Goal: Transaction & Acquisition: Purchase product/service

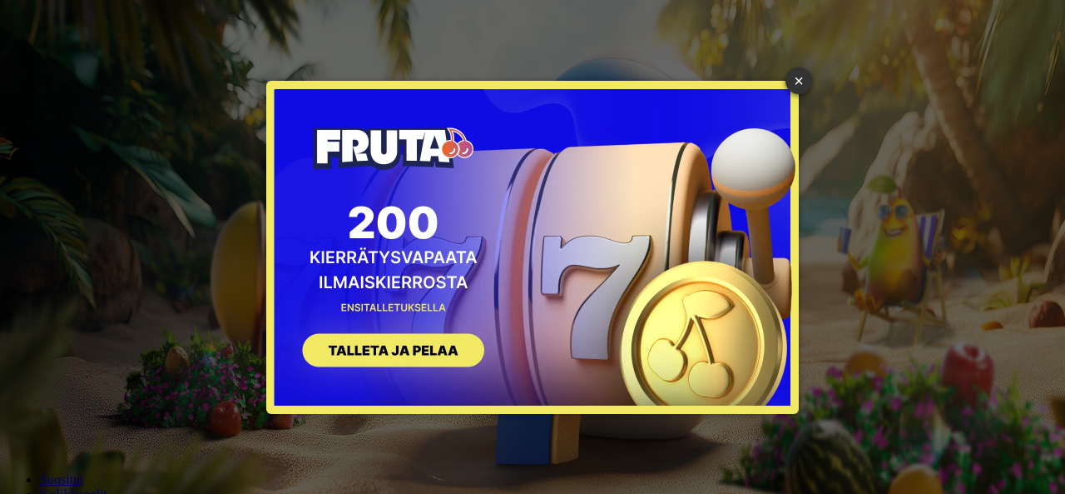
click at [410, 345] on button "SIGN UP" at bounding box center [386, 352] width 210 height 52
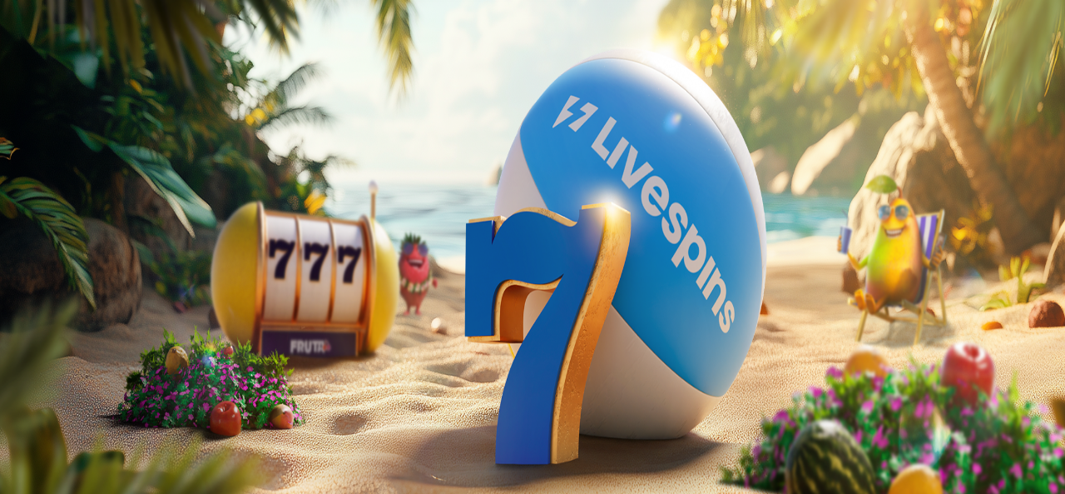
click at [125, 391] on input "***" at bounding box center [66, 399] width 118 height 17
type input "*"
type input "**"
click at [120, 423] on button "TALLETA JA PELAA" at bounding box center [63, 431] width 113 height 17
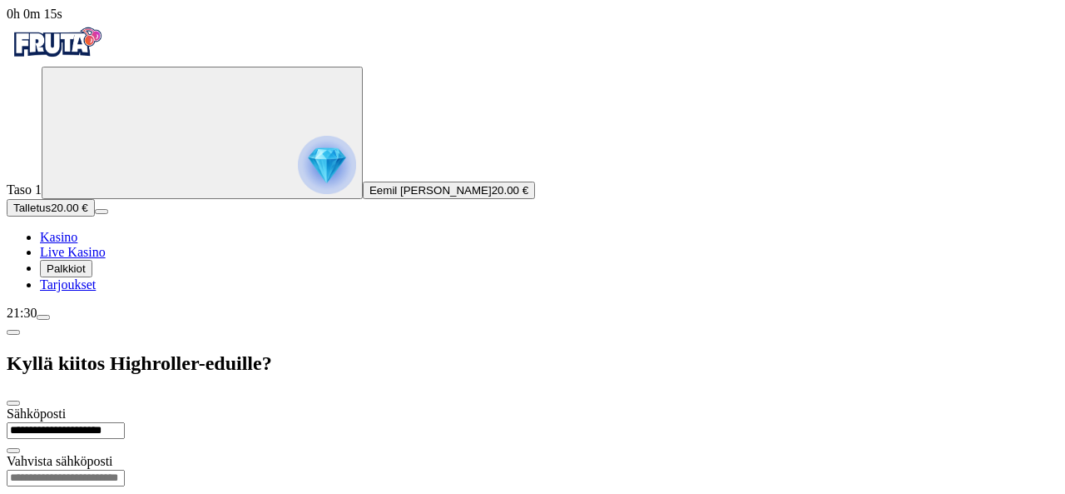
type input "**********"
click at [125, 469] on input "email" at bounding box center [66, 477] width 118 height 17
type input "**********"
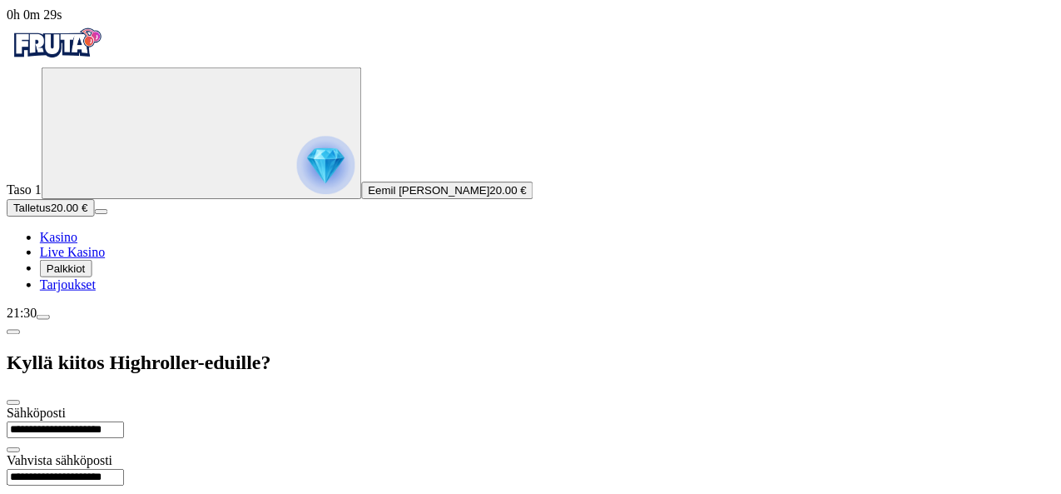
scroll to position [31, 0]
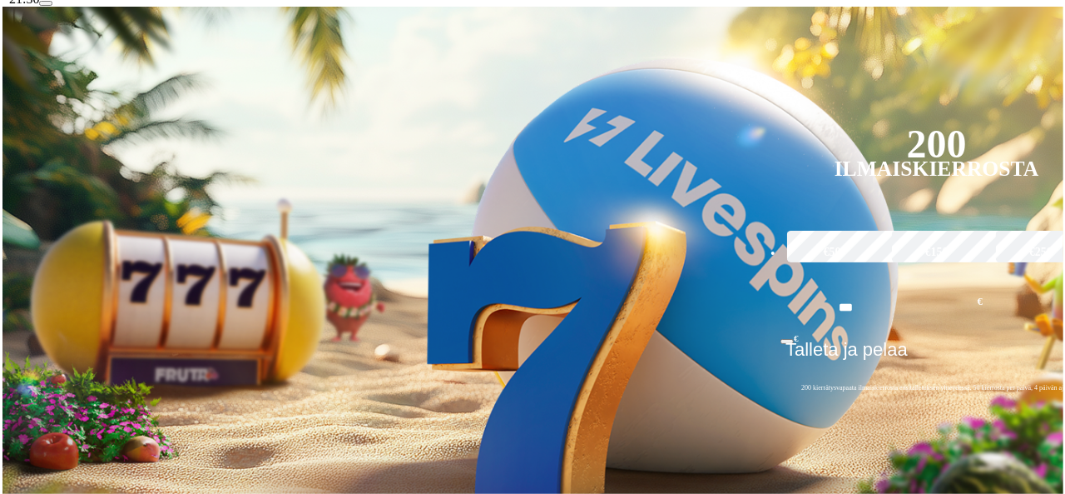
scroll to position [316, 0]
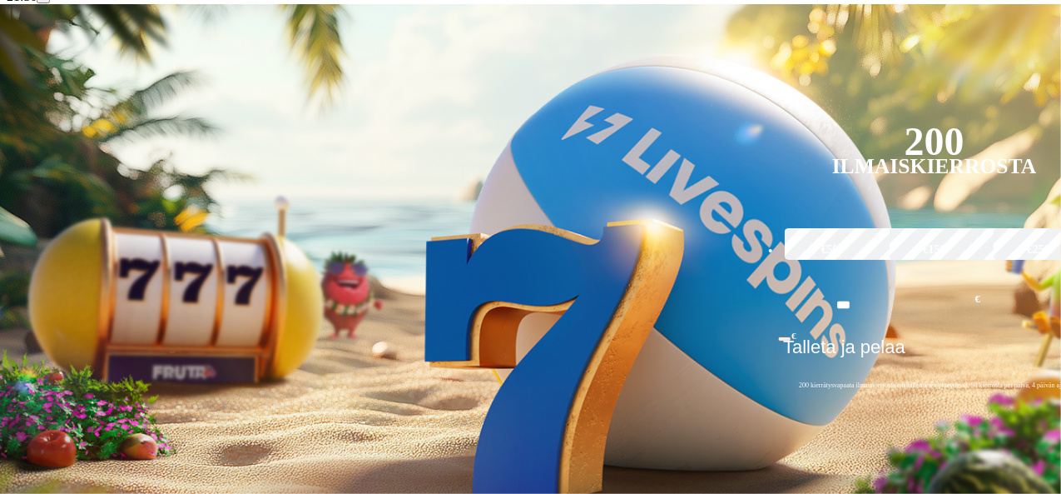
click at [43, 1] on span "menu icon" at bounding box center [43, 1] width 0 height 0
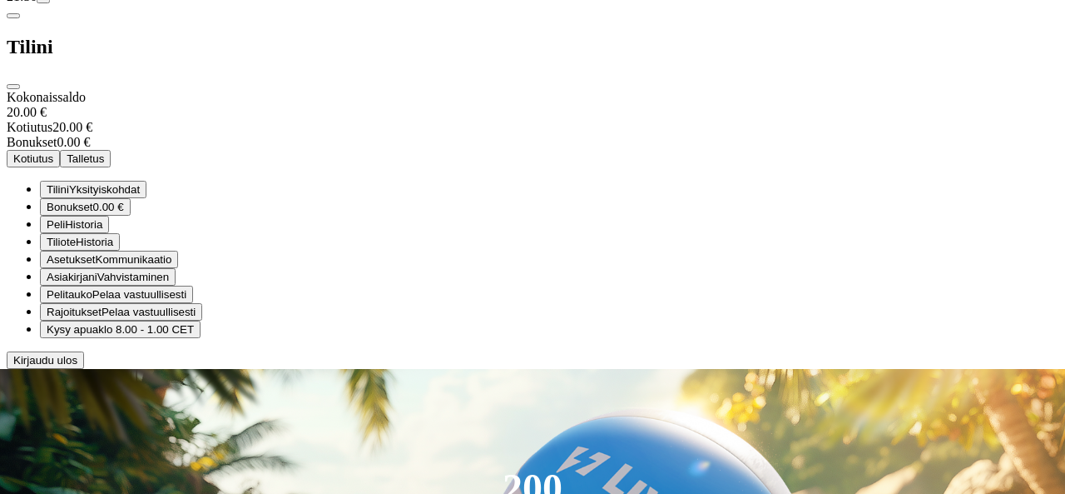
click at [93, 213] on span "Bonukset" at bounding box center [70, 207] width 47 height 12
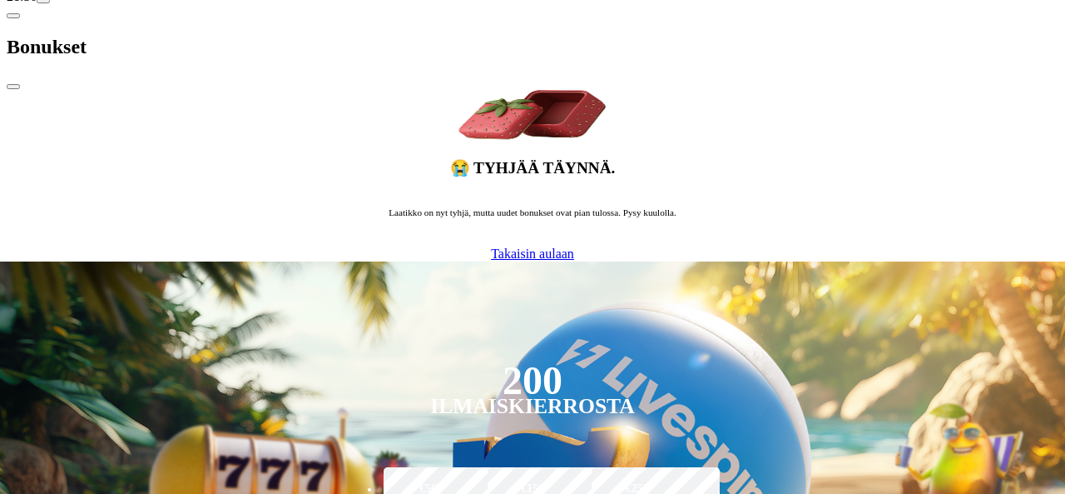
click at [13, 16] on span "chevron-left icon" at bounding box center [13, 16] width 0 height 0
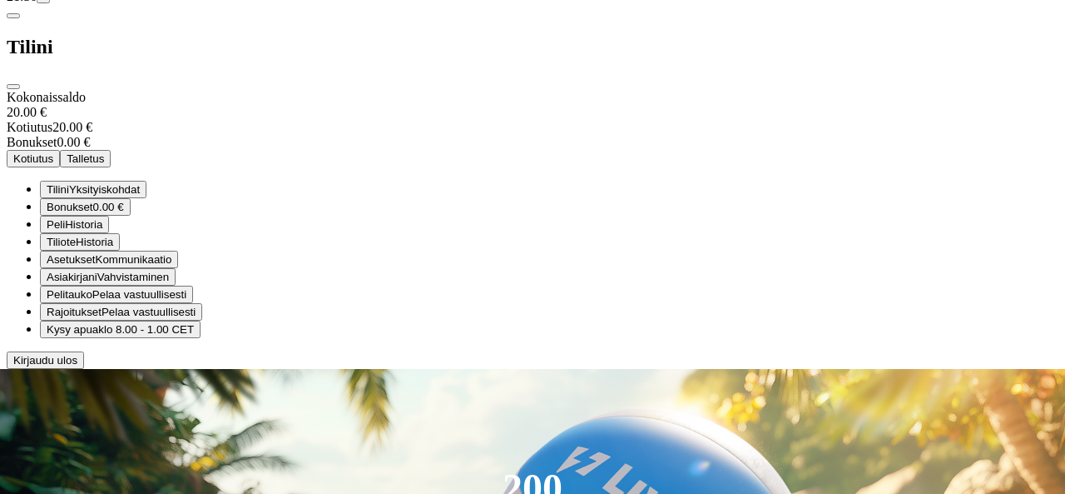
scroll to position [115, 0]
click at [13, 87] on span "close icon" at bounding box center [13, 87] width 0 height 0
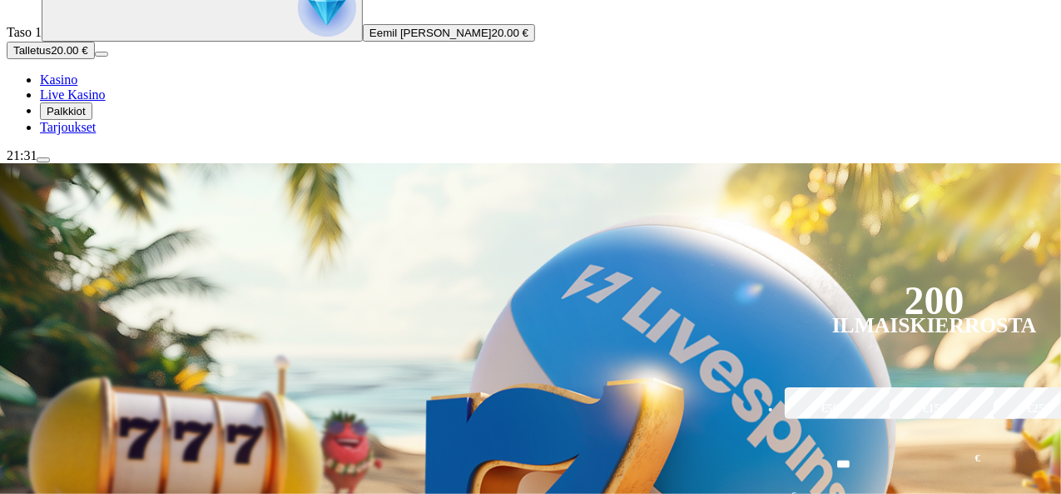
scroll to position [158, 0]
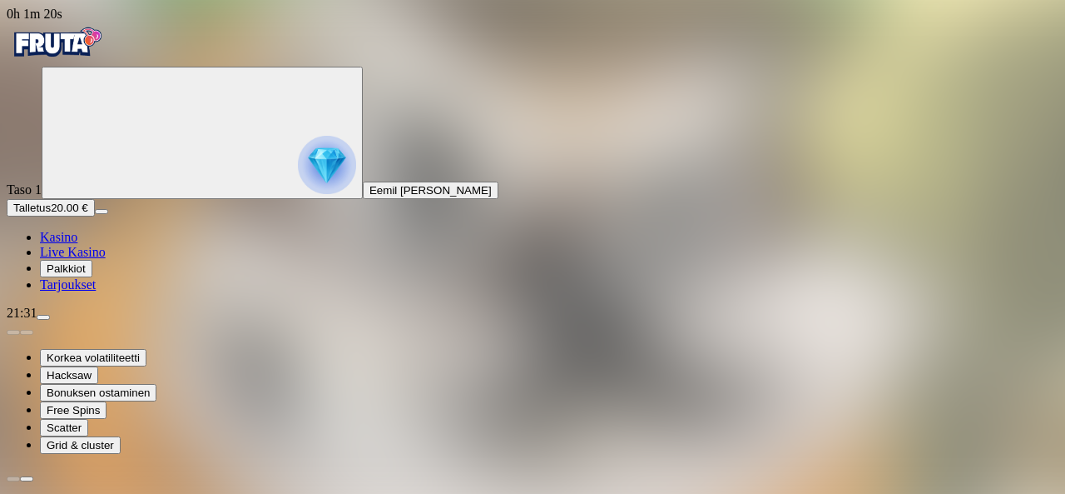
click at [43, 317] on span "menu icon" at bounding box center [43, 317] width 0 height 0
click at [89, 320] on div "21:31" at bounding box center [533, 312] width 1052 height 15
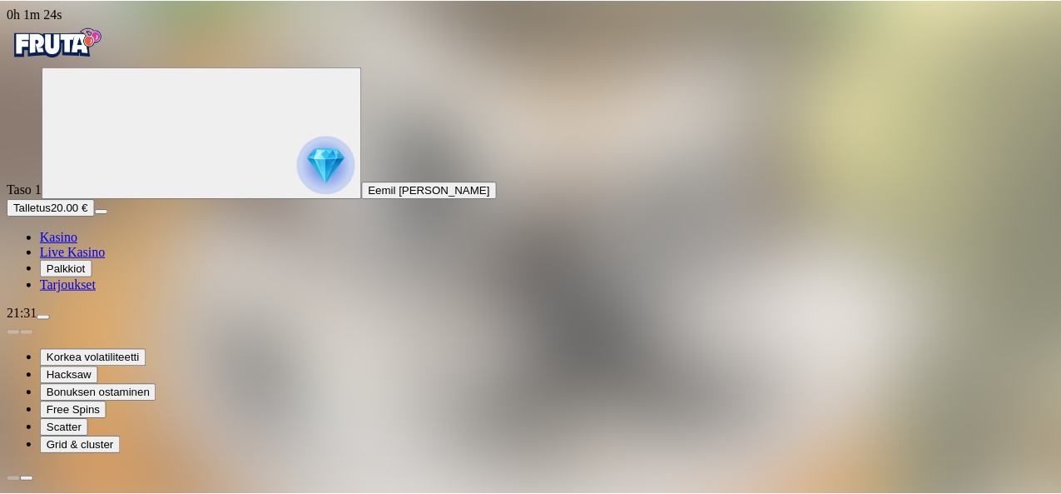
scroll to position [133, 0]
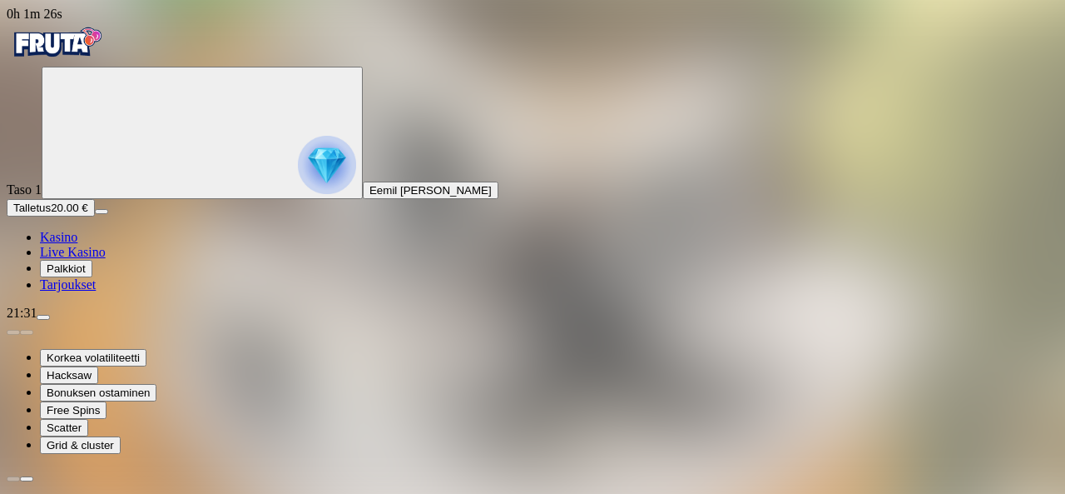
click at [112, 320] on div "21:31" at bounding box center [533, 312] width 1052 height 15
click at [98, 320] on div "21:31" at bounding box center [533, 312] width 1052 height 15
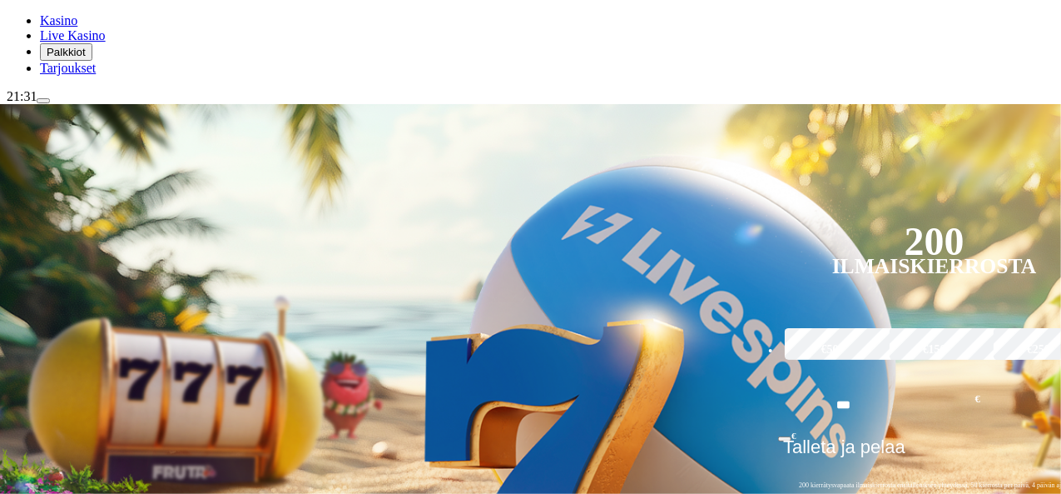
scroll to position [217, 0]
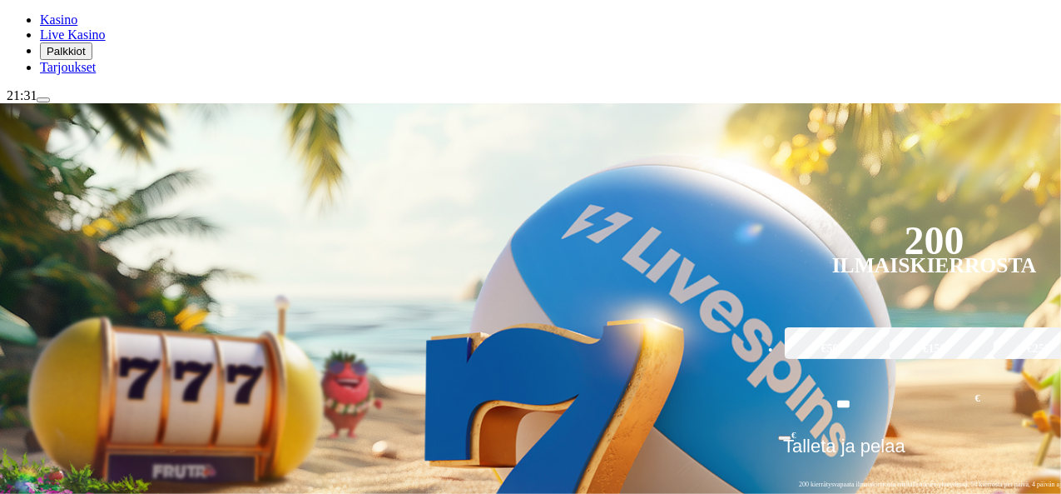
drag, startPoint x: 167, startPoint y: 247, endPoint x: 180, endPoint y: 116, distance: 132.1
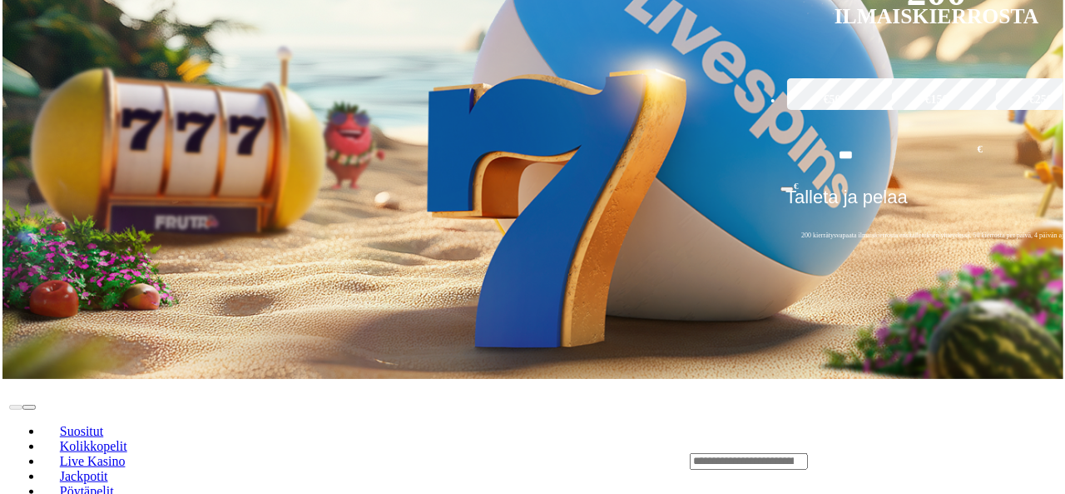
scroll to position [613, 0]
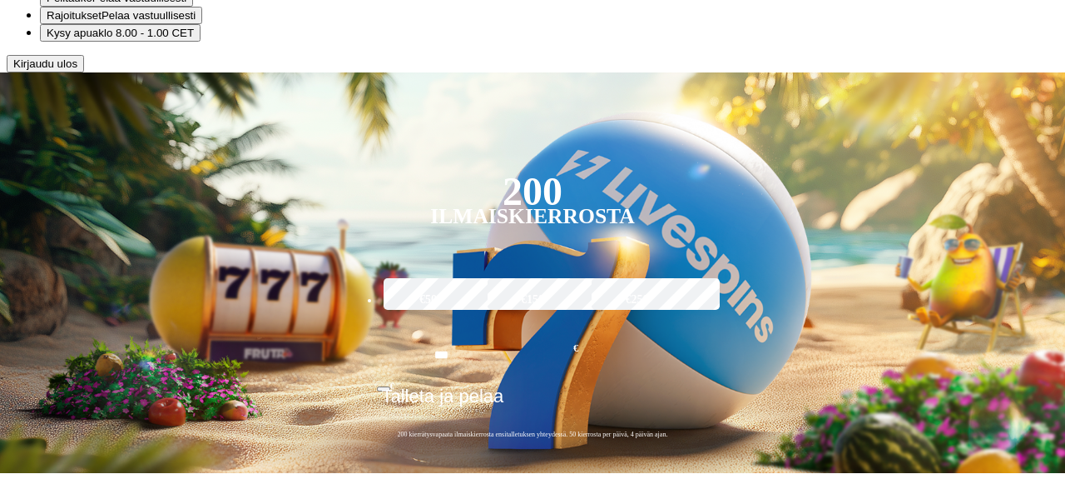
click at [194, 39] on span "klo 8.00 - 1.00 CET" at bounding box center [146, 33] width 96 height 12
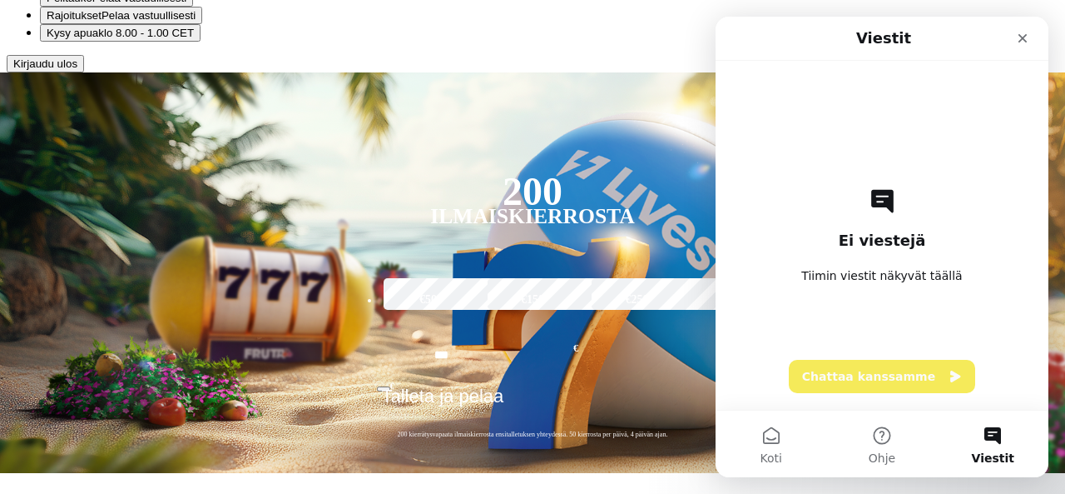
scroll to position [37, 0]
click at [878, 377] on button "Chattaa kanssamme" at bounding box center [882, 376] width 186 height 33
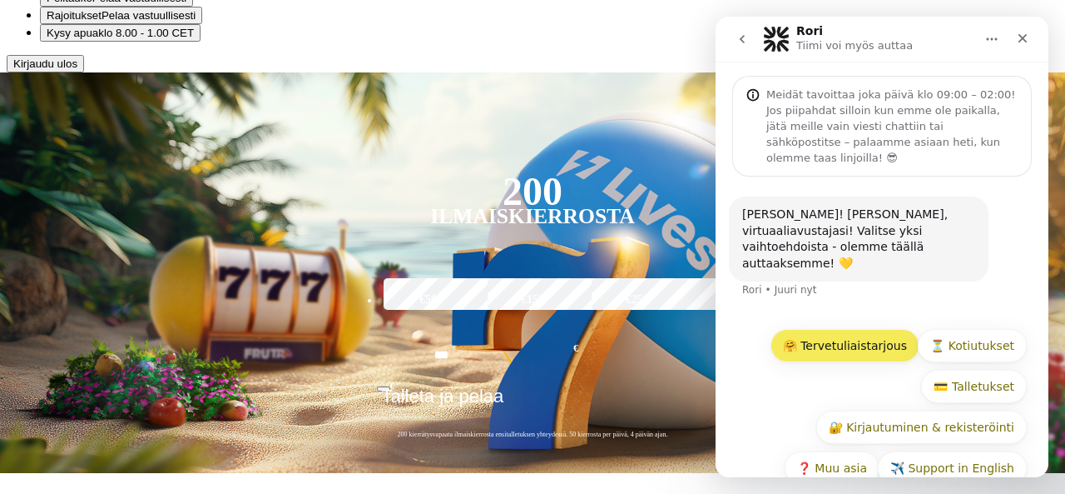
scroll to position [32, 0]
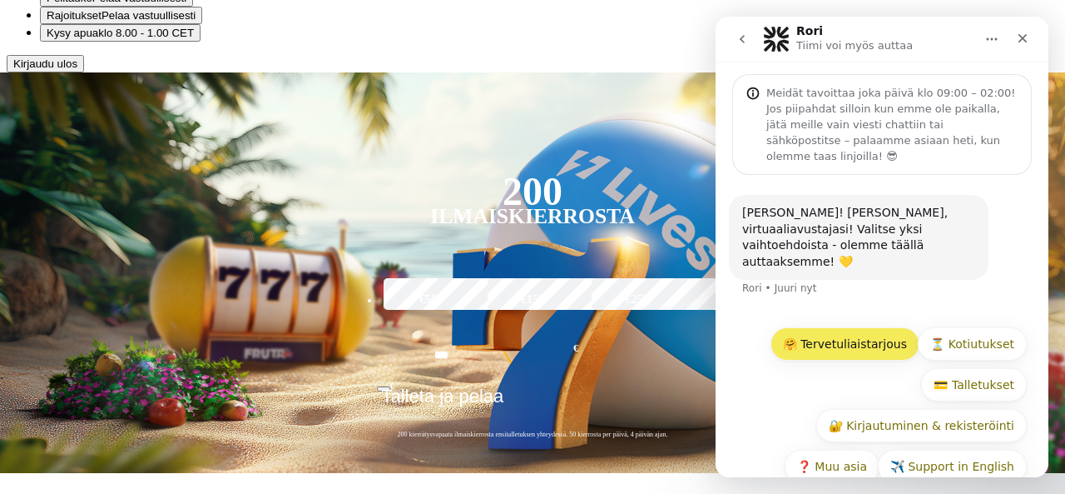
click at [868, 327] on button "🤗 Tervetuliaistarjous" at bounding box center [845, 343] width 149 height 33
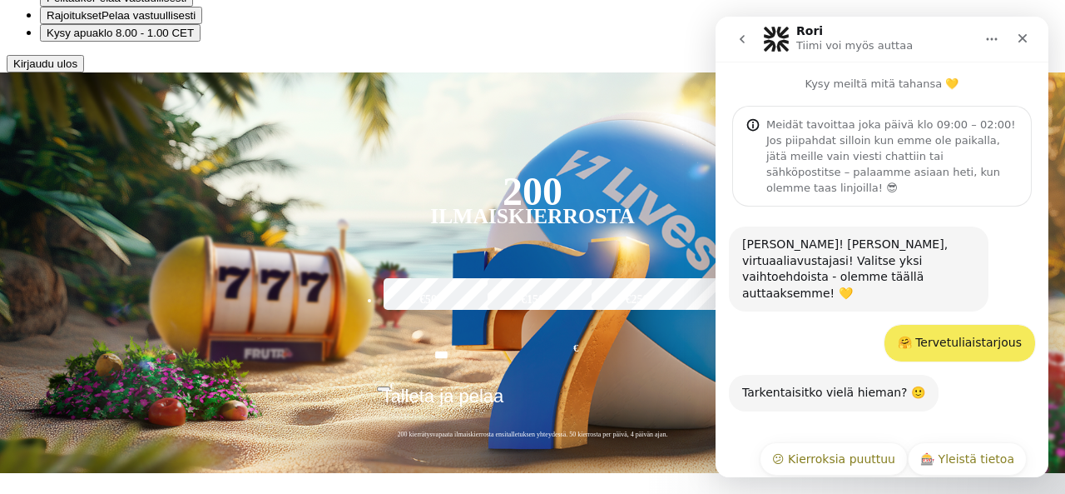
scroll to position [73, 0]
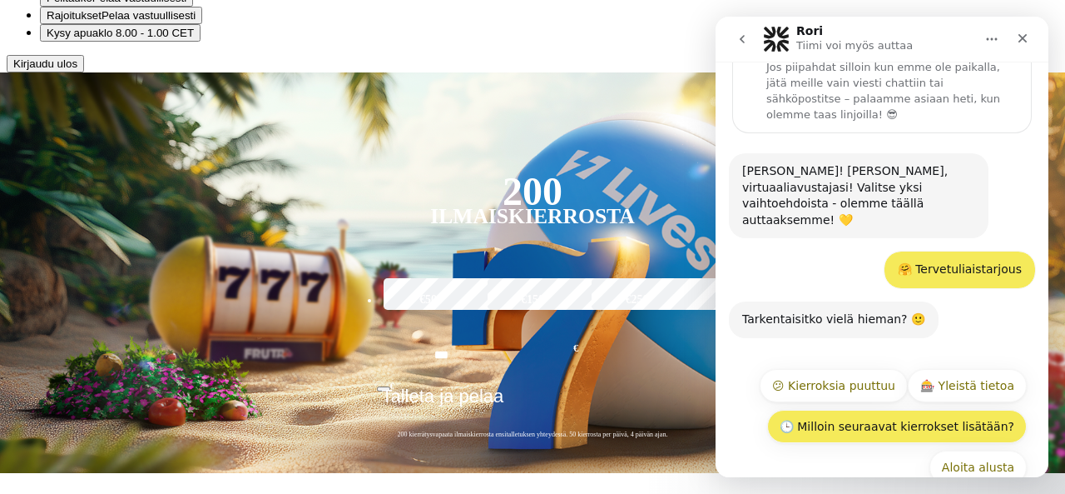
click at [885, 410] on button "🕒 Milloin seuraavat kierrokset lisätään?" at bounding box center [897, 426] width 260 height 33
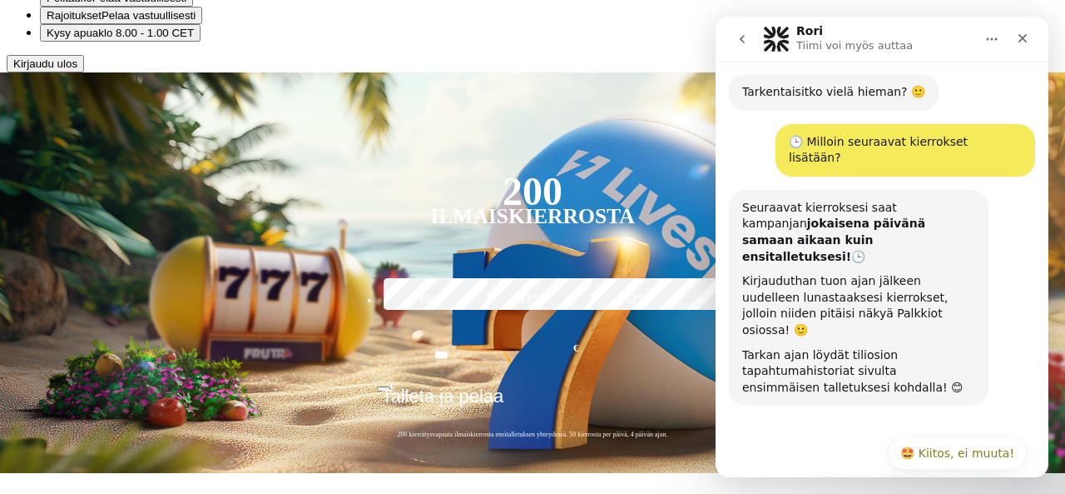
scroll to position [320, 0]
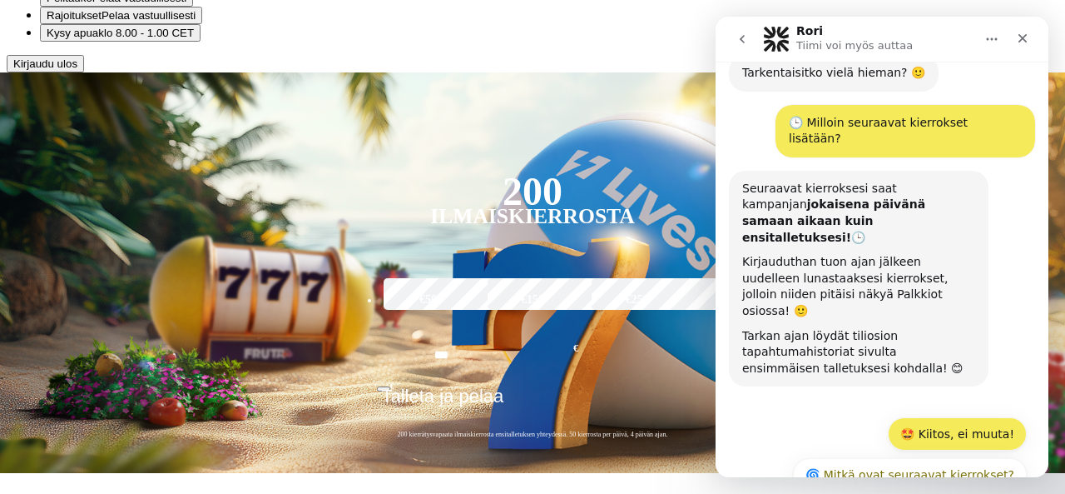
click at [975, 417] on button "🤩 Kiitos, ei muuta!" at bounding box center [957, 433] width 139 height 33
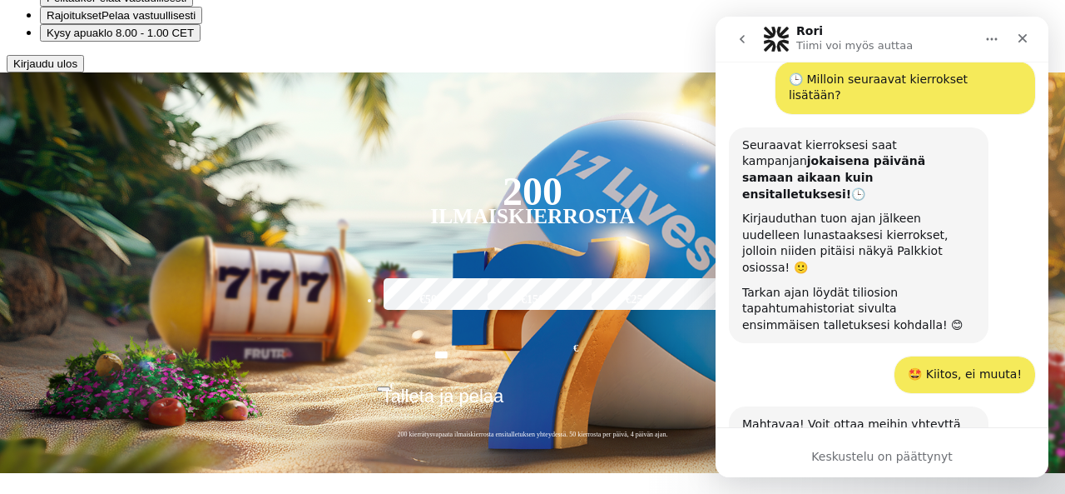
scroll to position [133, 0]
click at [77, 70] on span "Kirjaudu ulos" at bounding box center [45, 63] width 64 height 12
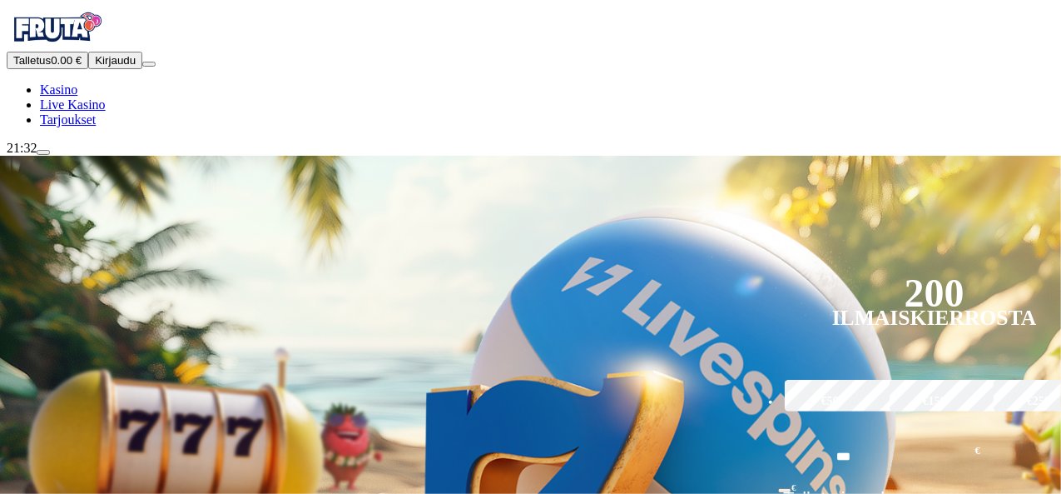
click at [122, 69] on button "Kirjaudu" at bounding box center [115, 60] width 54 height 17
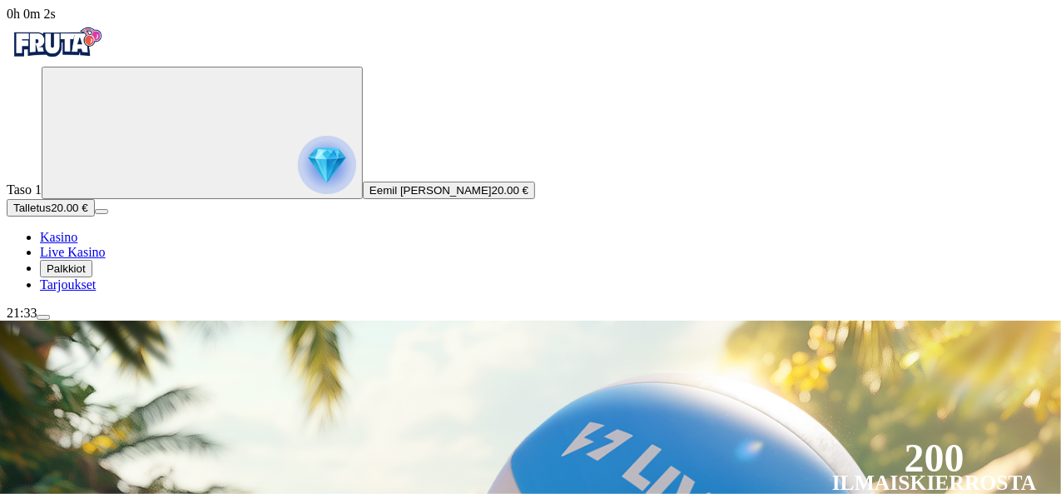
click at [87, 320] on div "21:33" at bounding box center [531, 312] width 1048 height 15
click at [43, 317] on span "menu icon" at bounding box center [43, 317] width 0 height 0
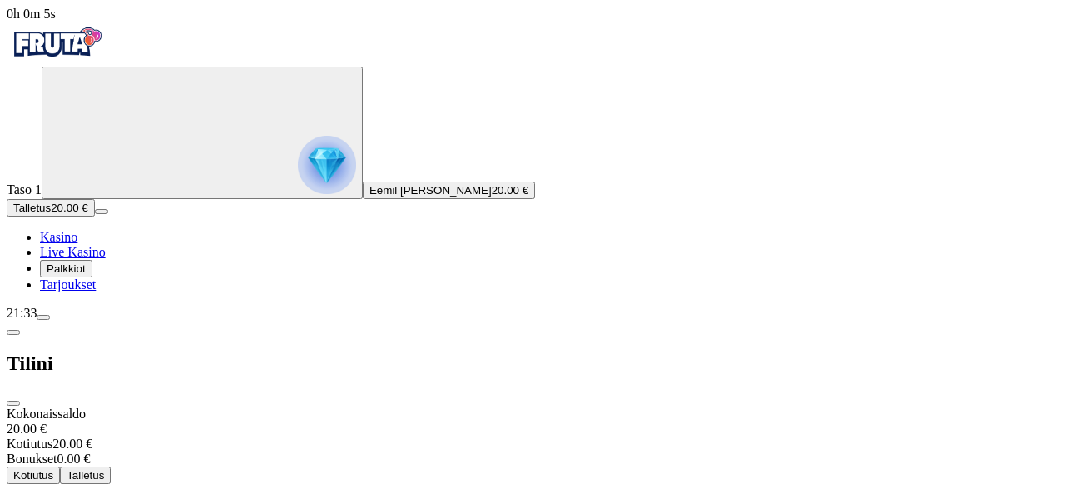
scroll to position [118, 0]
click at [56, 21] on span "0h 0m 7s" at bounding box center [31, 14] width 49 height 14
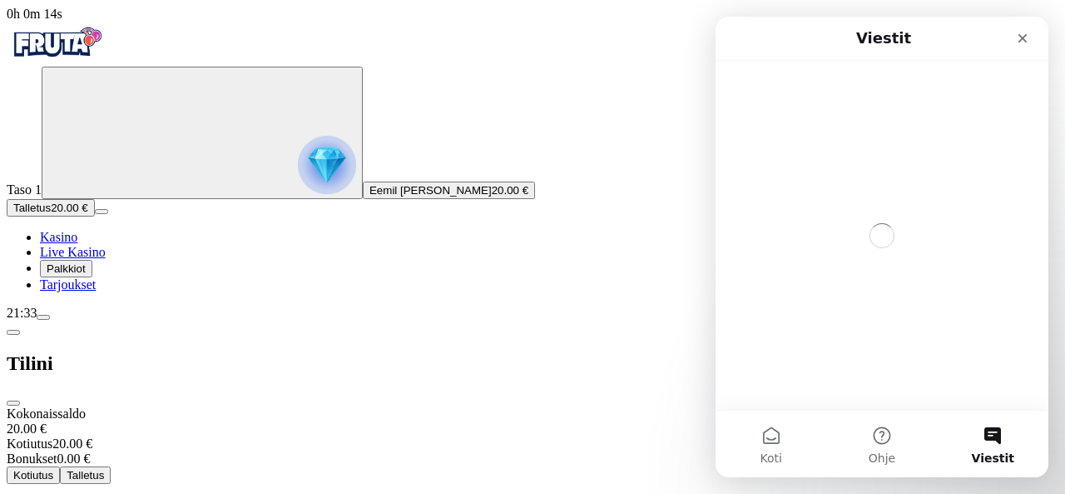
scroll to position [0, 0]
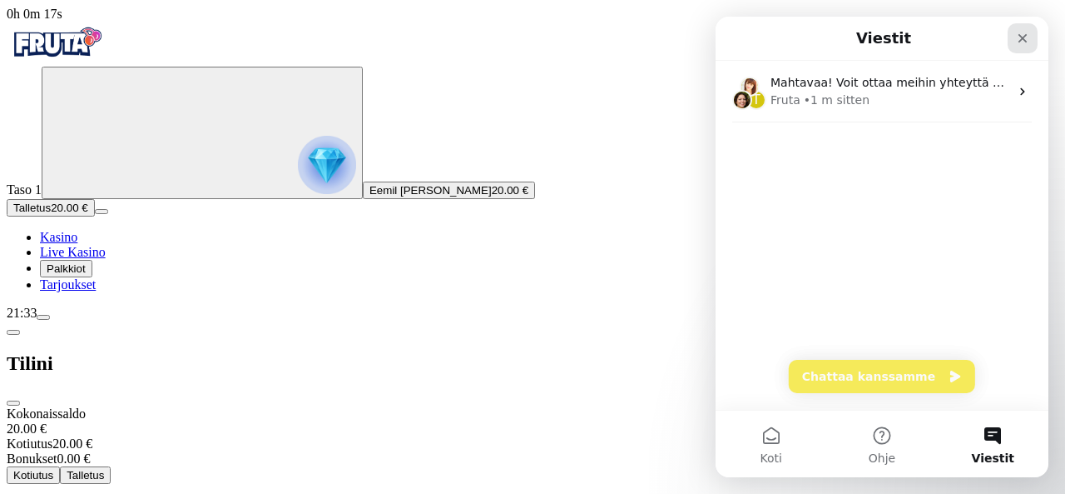
click at [1019, 39] on icon "Sulje" at bounding box center [1022, 38] width 13 height 13
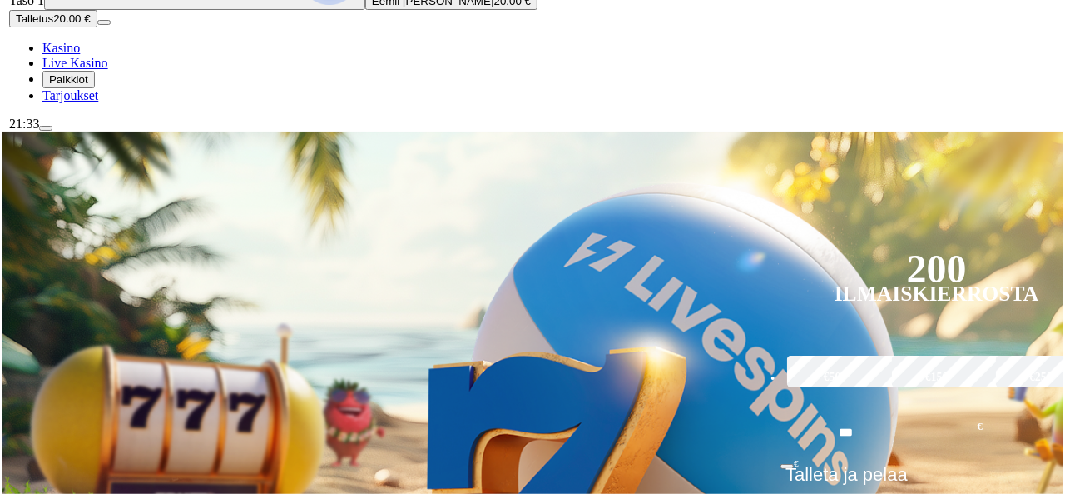
scroll to position [190, 0]
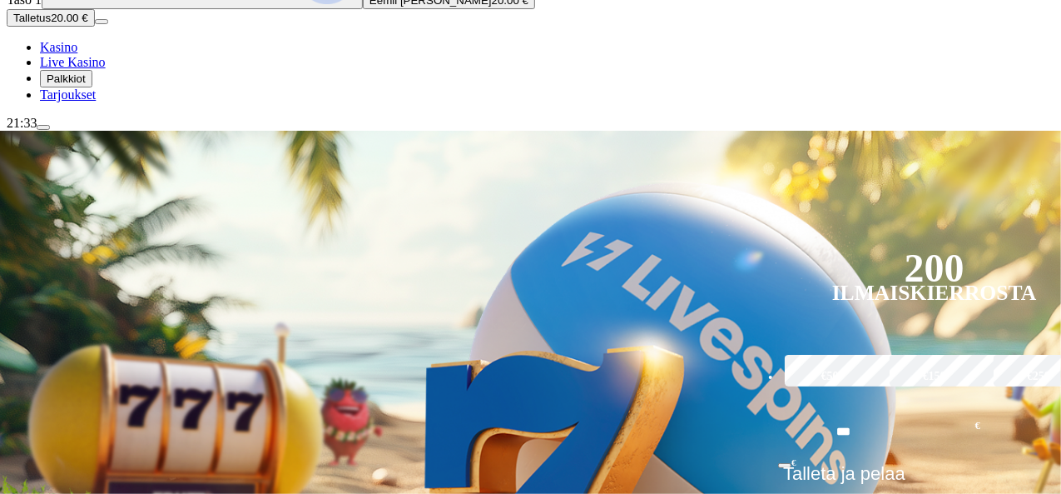
click at [43, 127] on span "menu icon" at bounding box center [43, 127] width 0 height 0
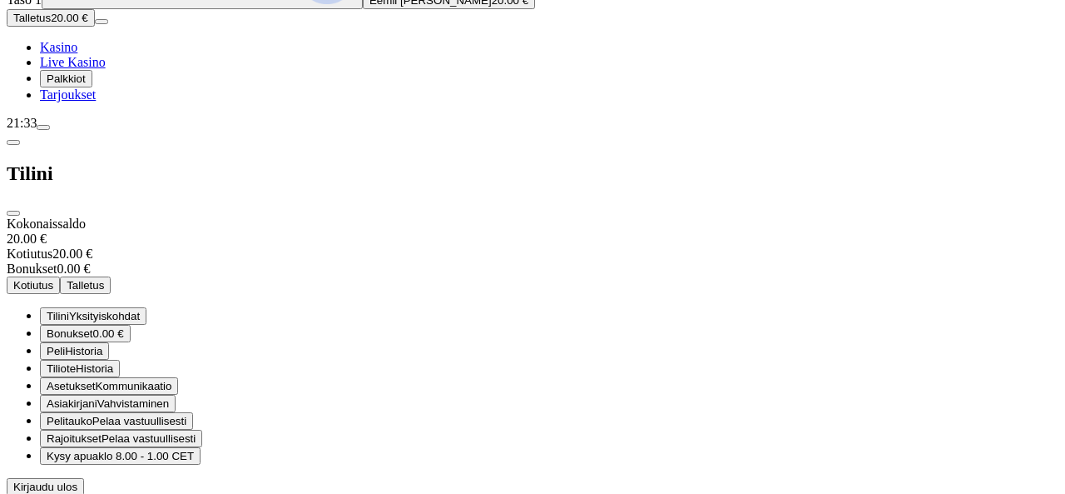
scroll to position [83, 0]
click at [93, 327] on span "Bonukset" at bounding box center [70, 333] width 47 height 12
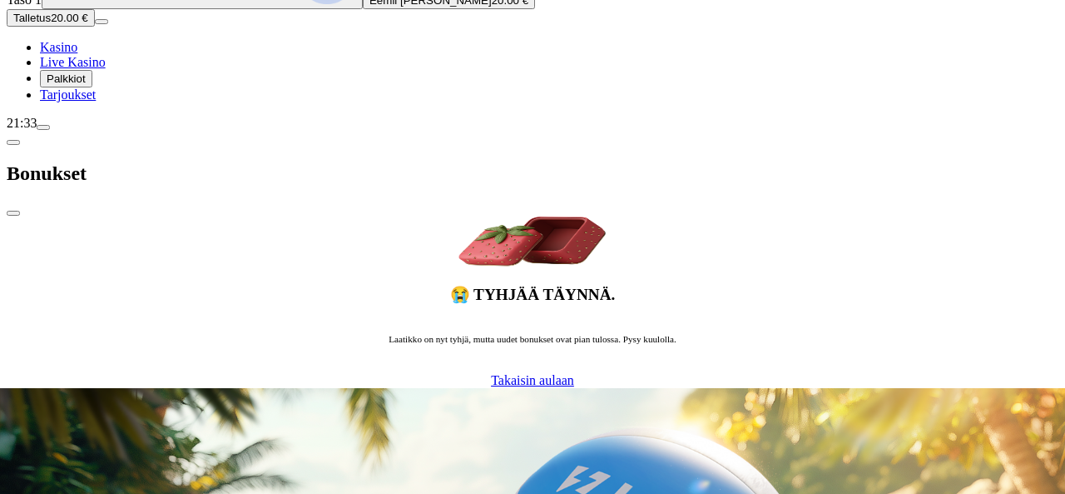
click at [491, 373] on span "Takaisin aulaan" at bounding box center [532, 380] width 83 height 14
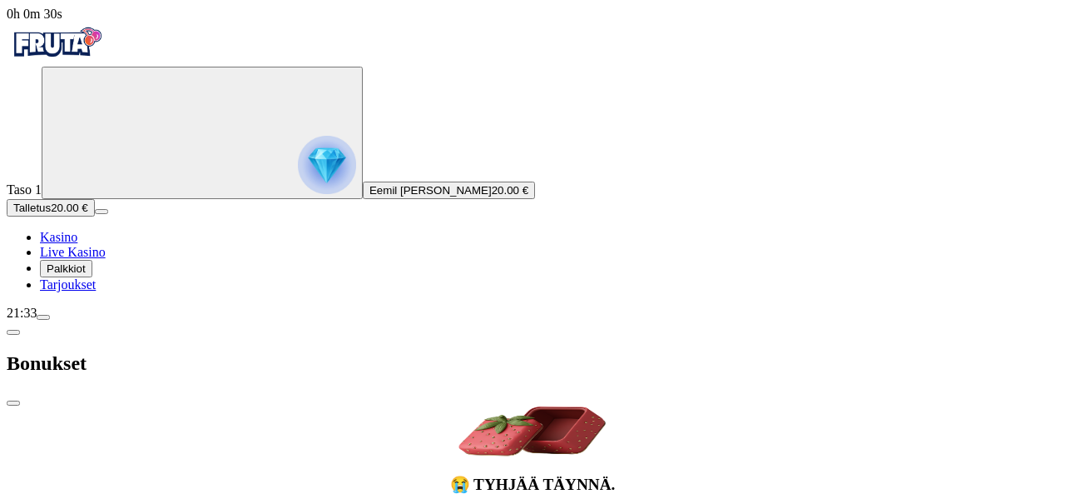
click at [13, 403] on span "close icon" at bounding box center [13, 403] width 0 height 0
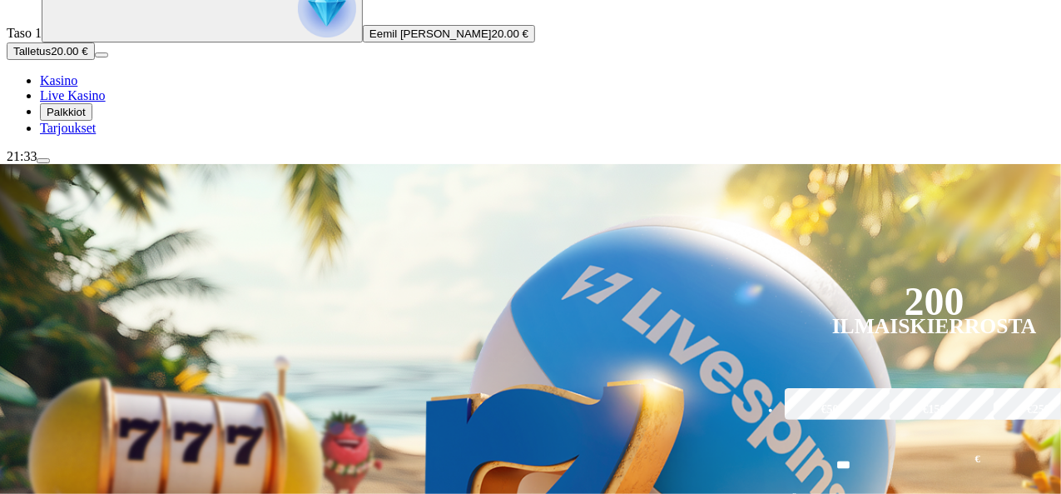
click at [298, 37] on img "Primary" at bounding box center [327, 8] width 58 height 58
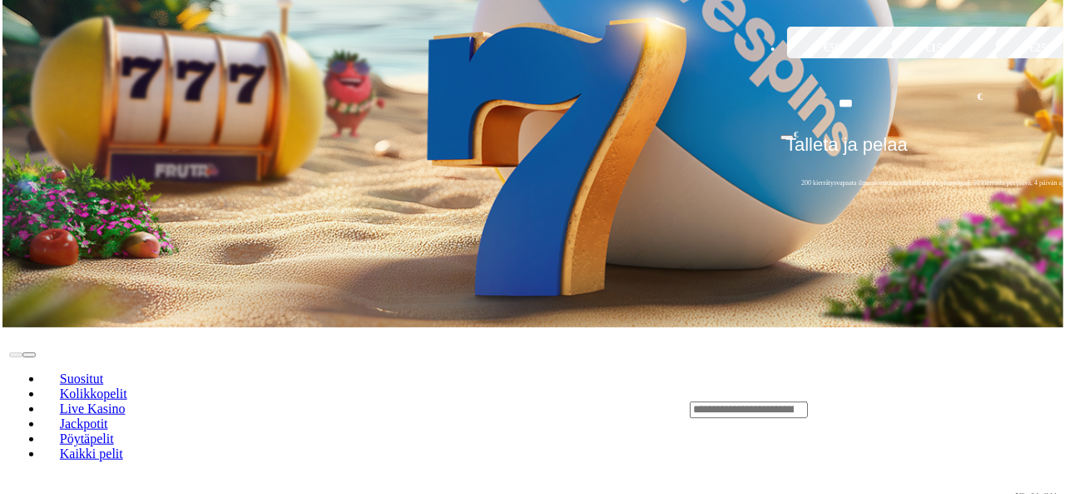
scroll to position [1050, 0]
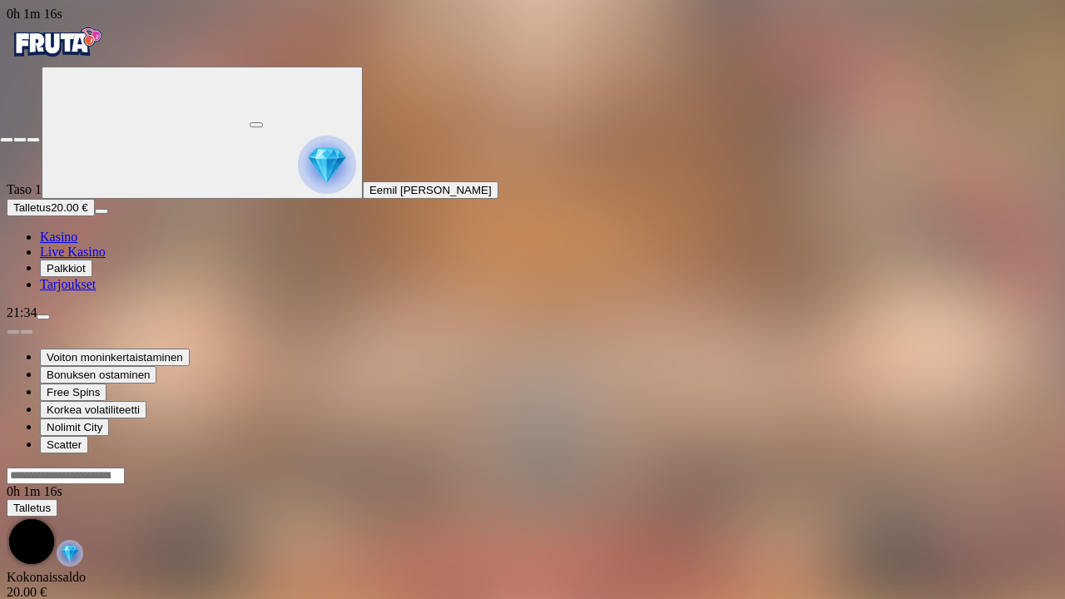
click at [27, 137] on button "button" at bounding box center [33, 139] width 13 height 5
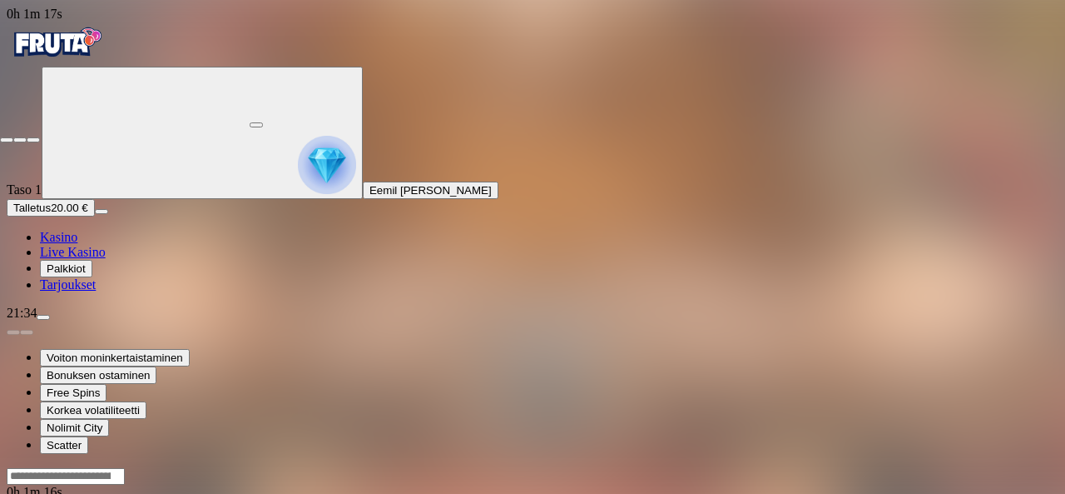
click at [27, 137] on button "button" at bounding box center [33, 139] width 13 height 5
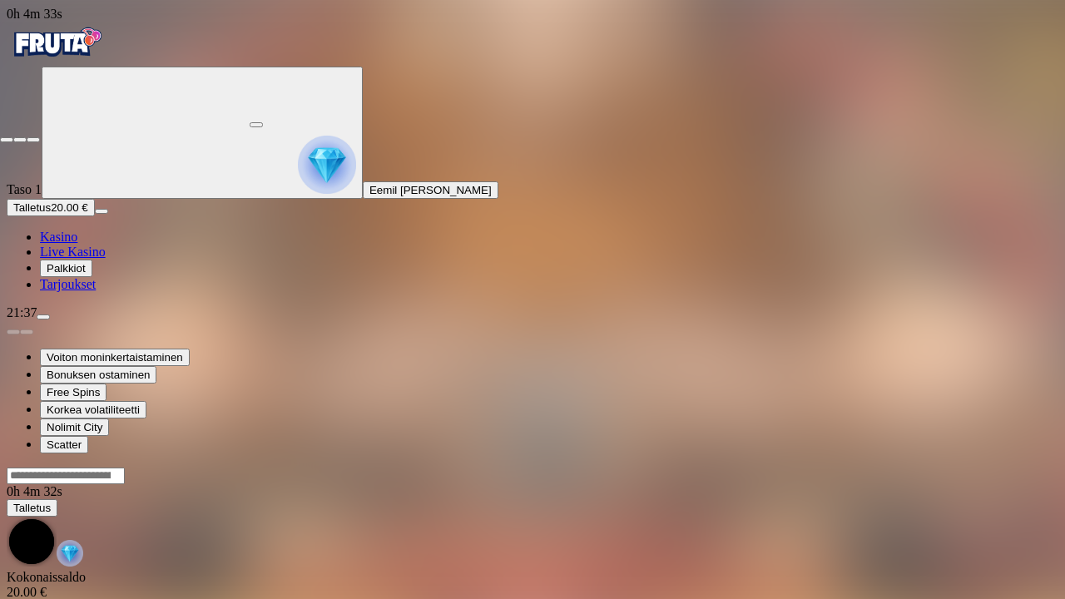
click at [7, 140] on span "close icon" at bounding box center [7, 140] width 0 height 0
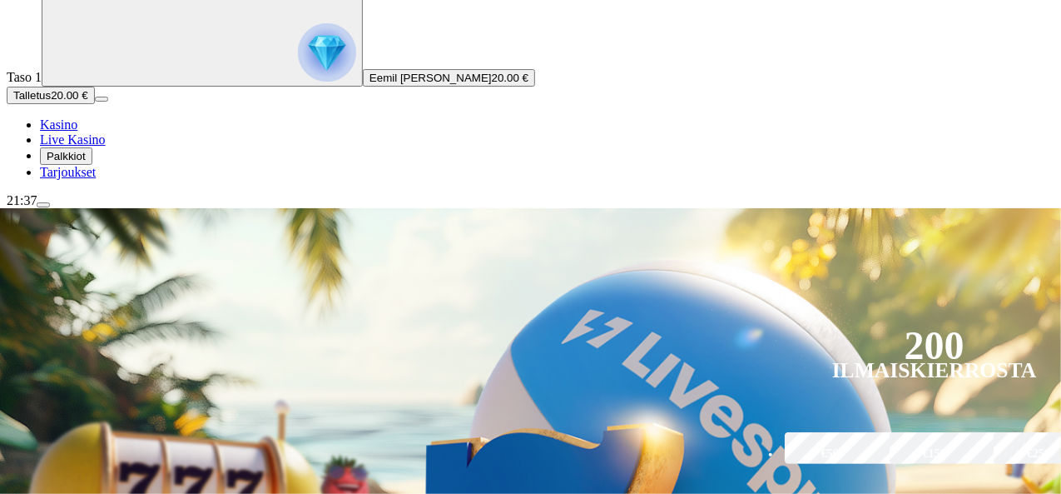
scroll to position [112, 0]
type input "****"
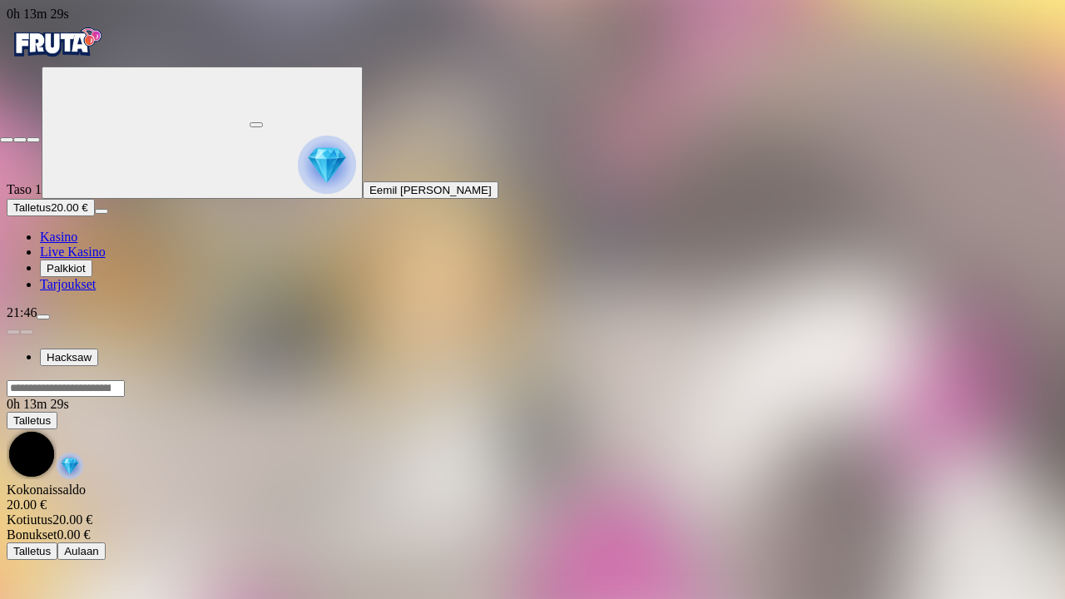
click at [7, 140] on span "close icon" at bounding box center [7, 140] width 0 height 0
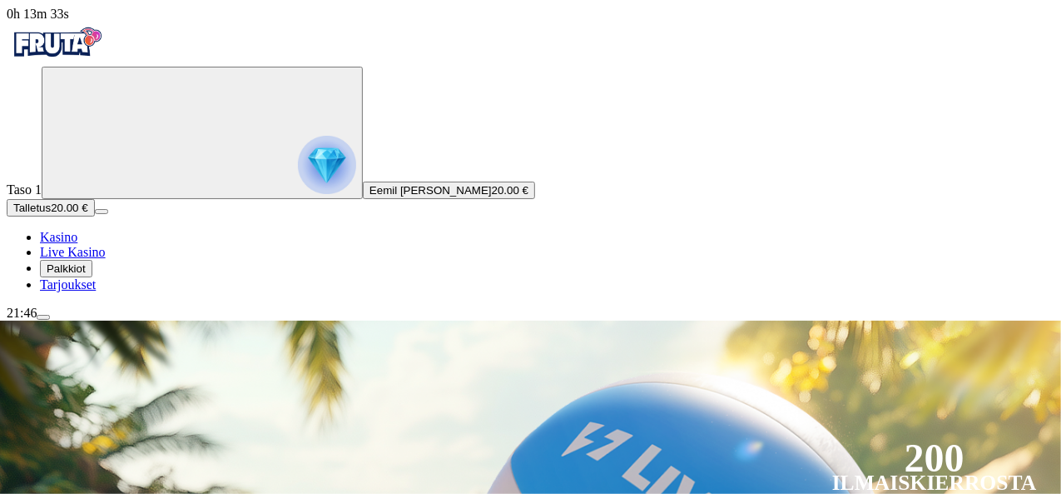
type input "*"
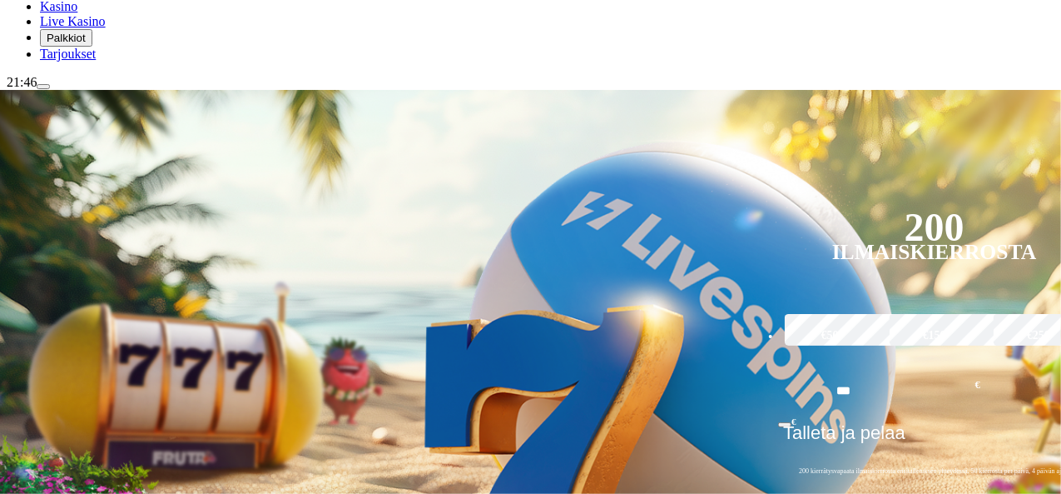
scroll to position [234, 0]
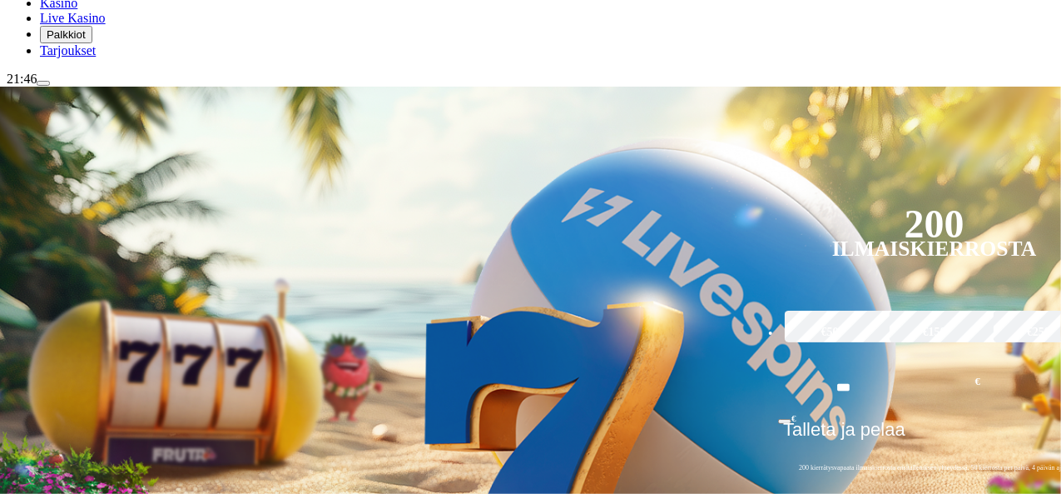
type input "*****"
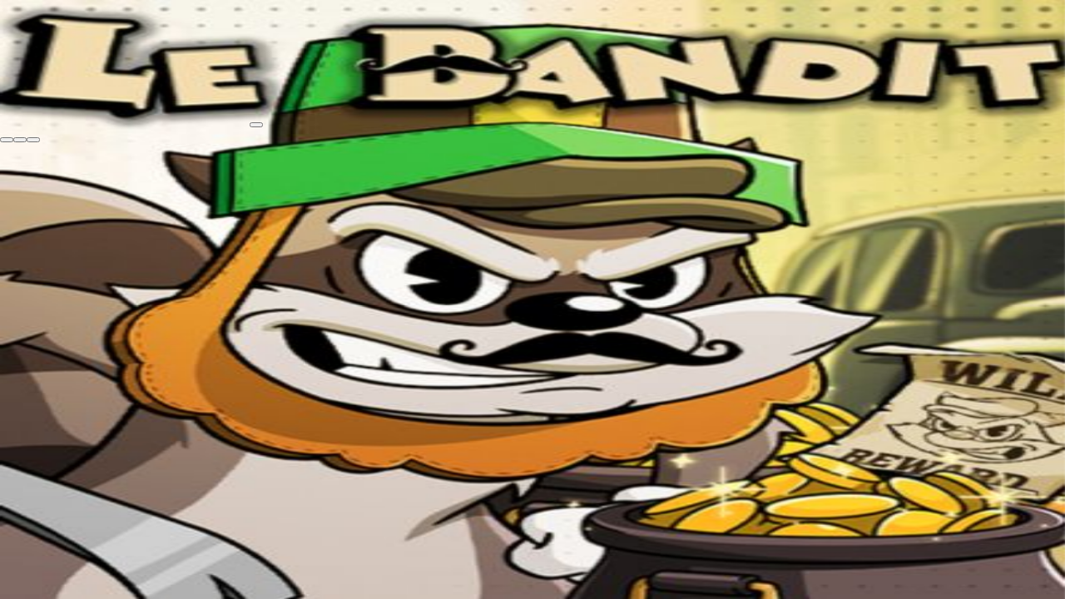
click at [7, 140] on span "close icon" at bounding box center [7, 140] width 0 height 0
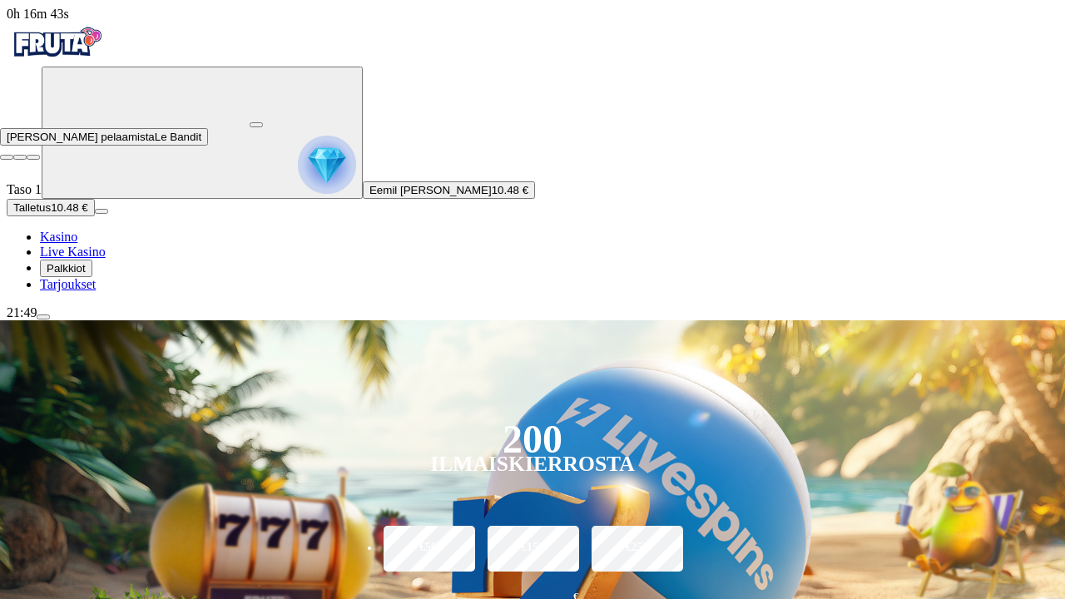
drag, startPoint x: 1049, startPoint y: 17, endPoint x: 1051, endPoint y: -56, distance: 72.5
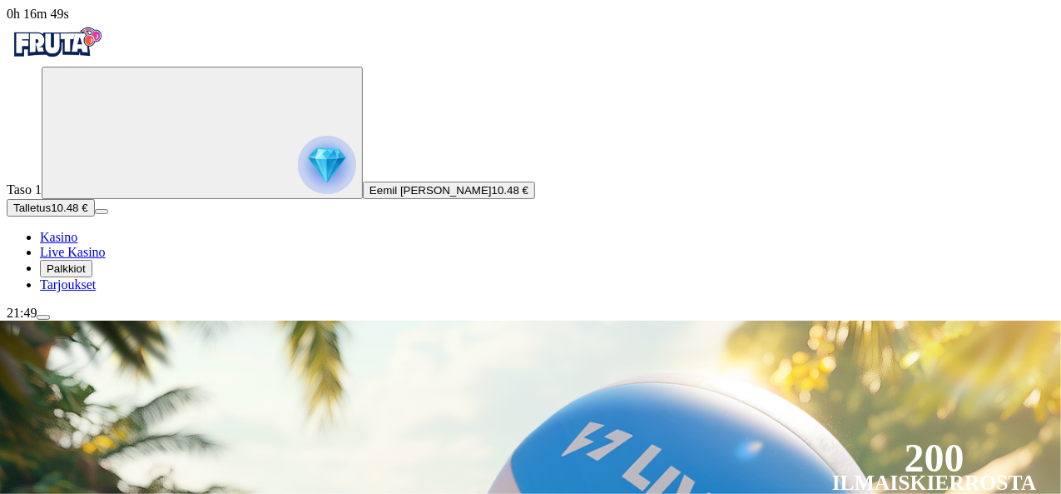
click at [43, 317] on span "menu icon" at bounding box center [43, 317] width 0 height 0
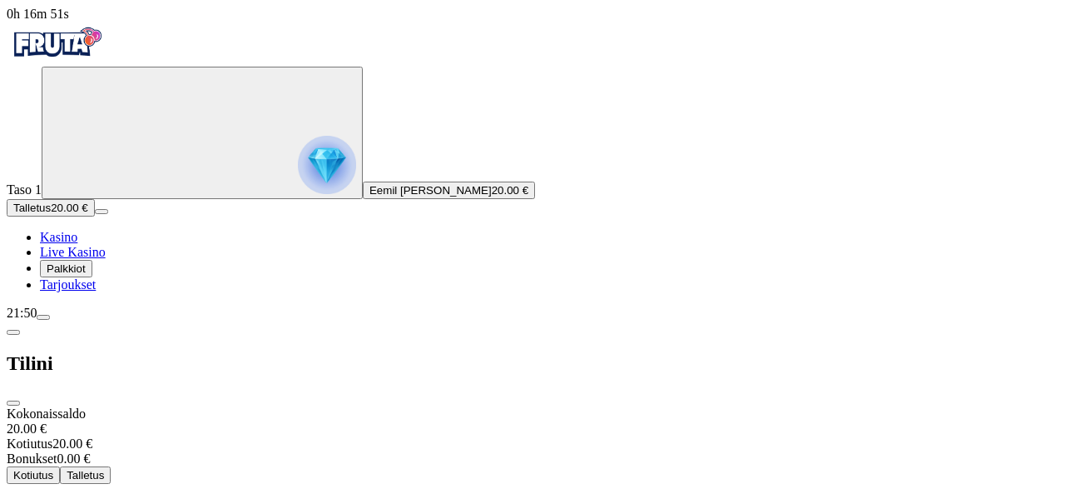
click at [53, 469] on span "Kotiutus" at bounding box center [33, 475] width 40 height 12
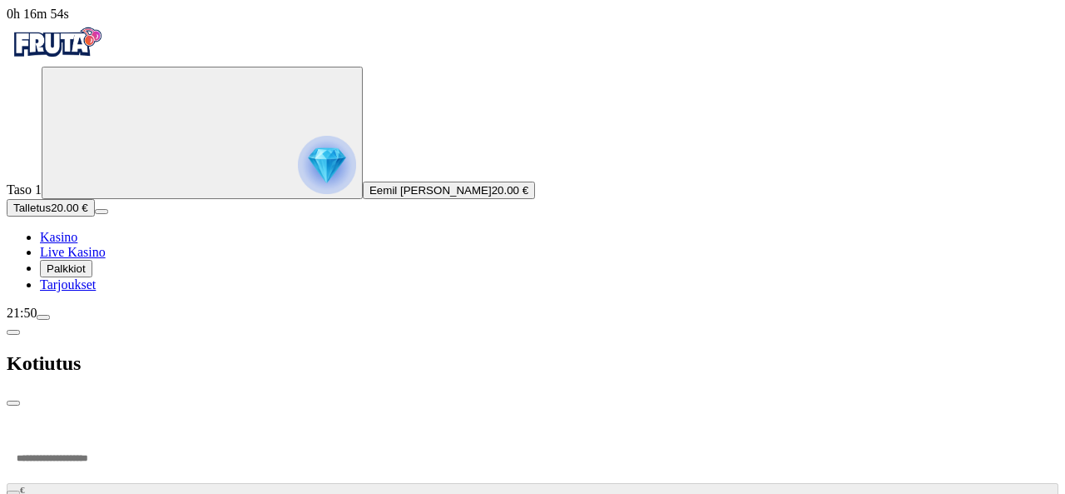
click at [119, 433] on input "number" at bounding box center [63, 458] width 112 height 50
type input "**"
click at [512, 493] on span "Kotiutus" at bounding box center [533, 500] width 42 height 13
click at [13, 403] on span "close icon" at bounding box center [13, 403] width 0 height 0
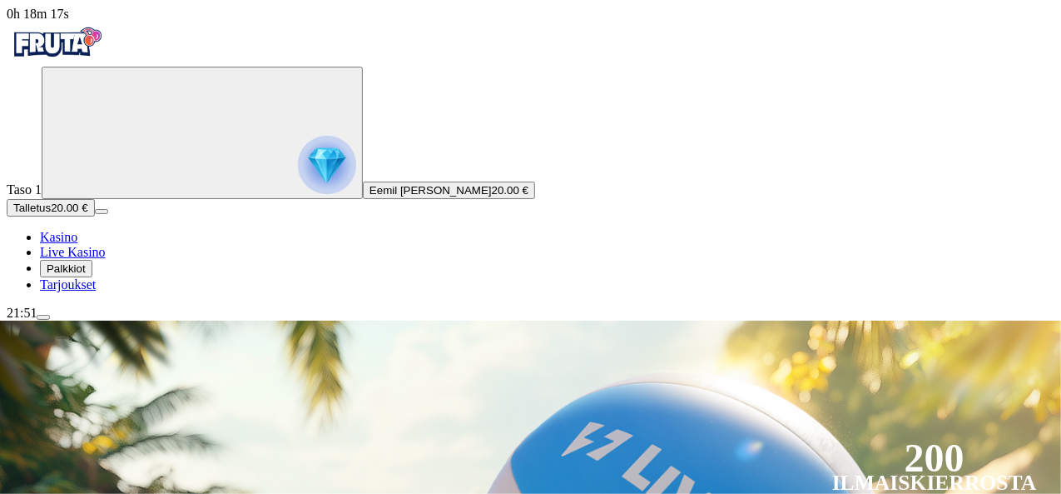
click at [43, 317] on span "menu icon" at bounding box center [43, 317] width 0 height 0
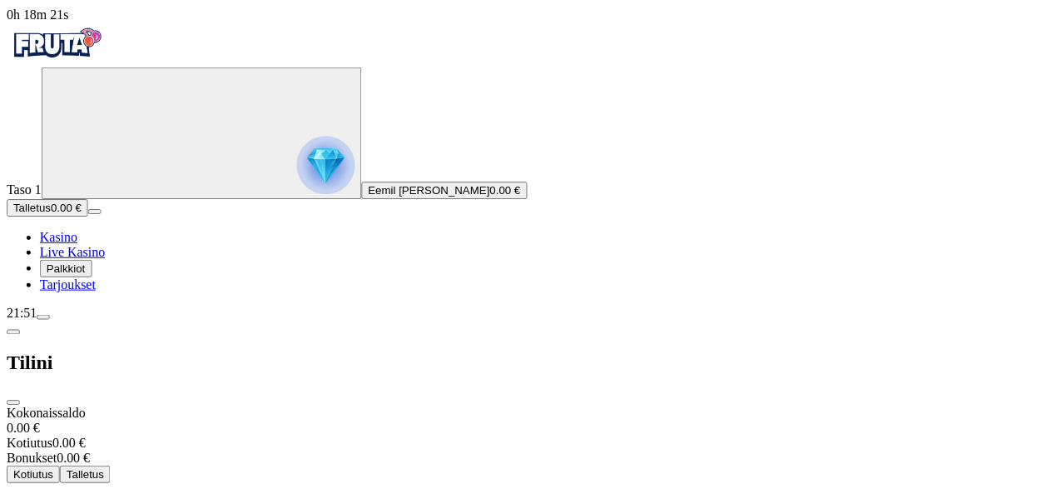
scroll to position [133, 0]
